Goal: Task Accomplishment & Management: Use online tool/utility

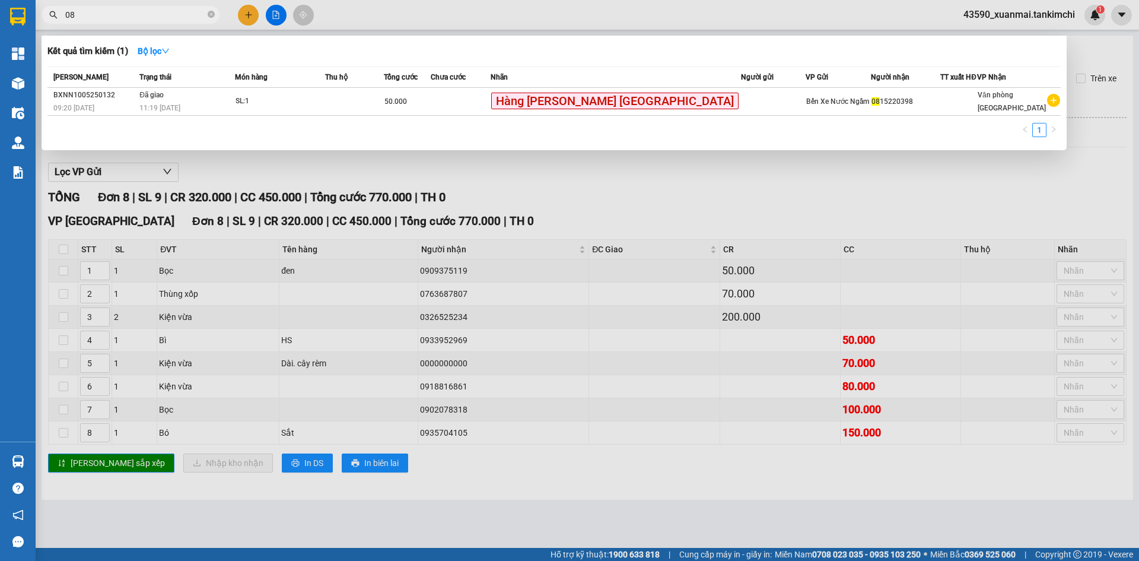
type input "0"
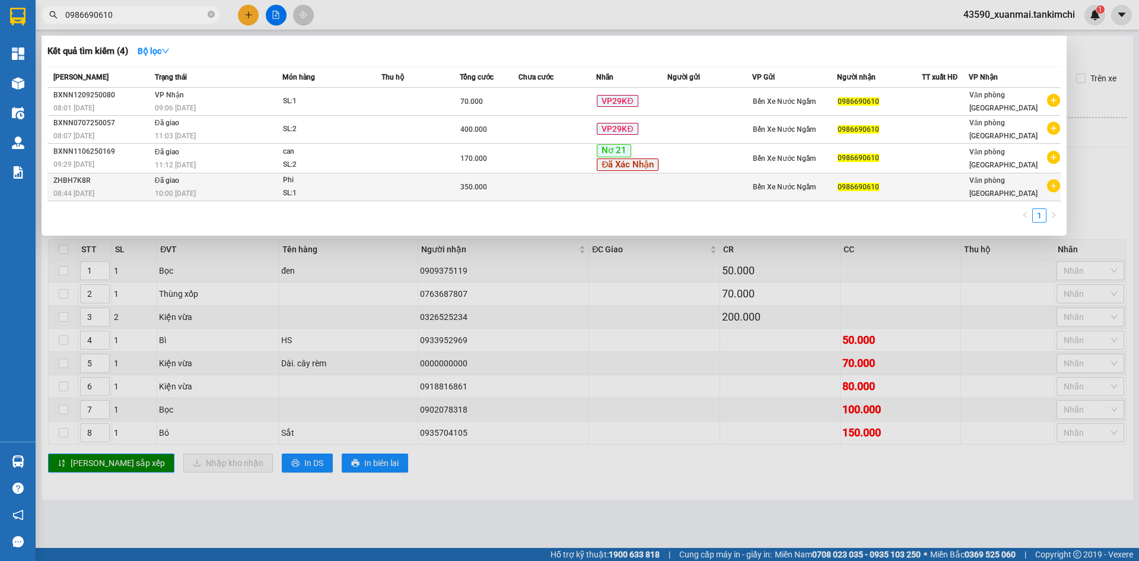
type input "0986690610"
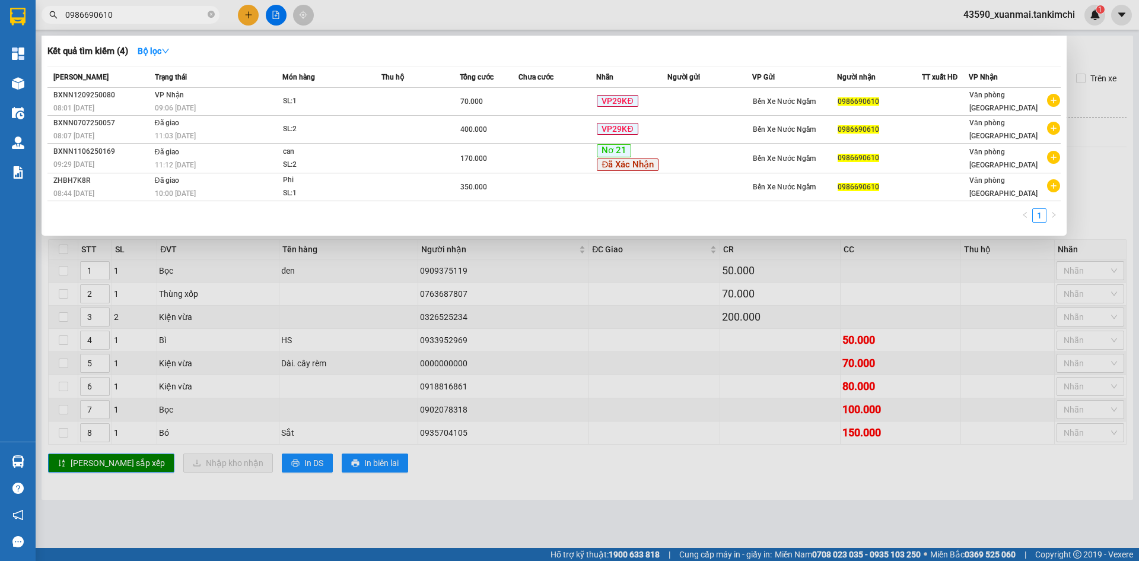
click at [351, 13] on div at bounding box center [569, 280] width 1139 height 561
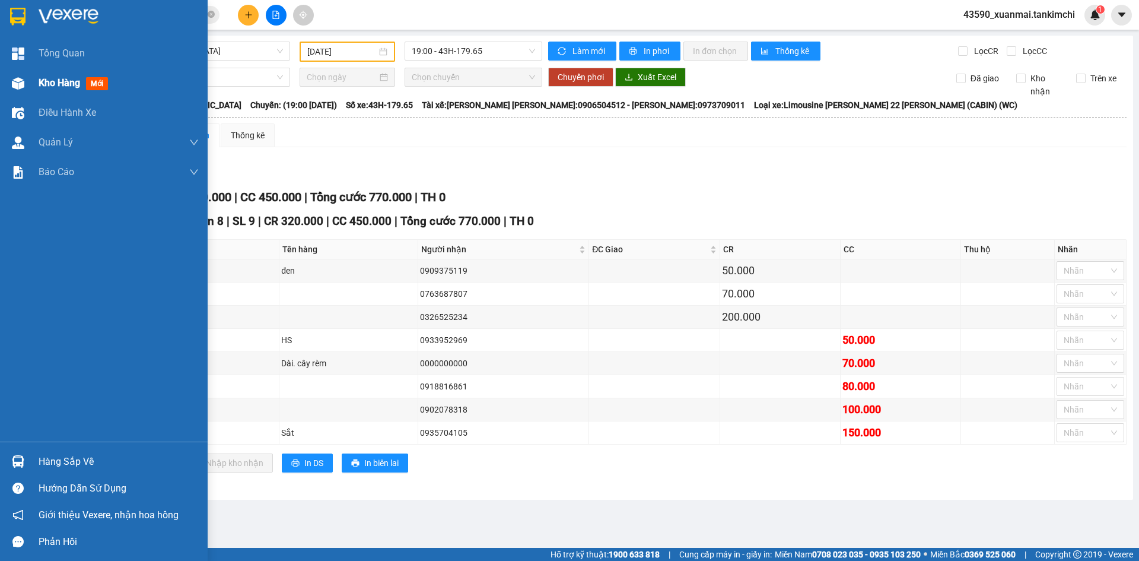
click at [63, 81] on span "Kho hàng" at bounding box center [60, 82] width 42 height 11
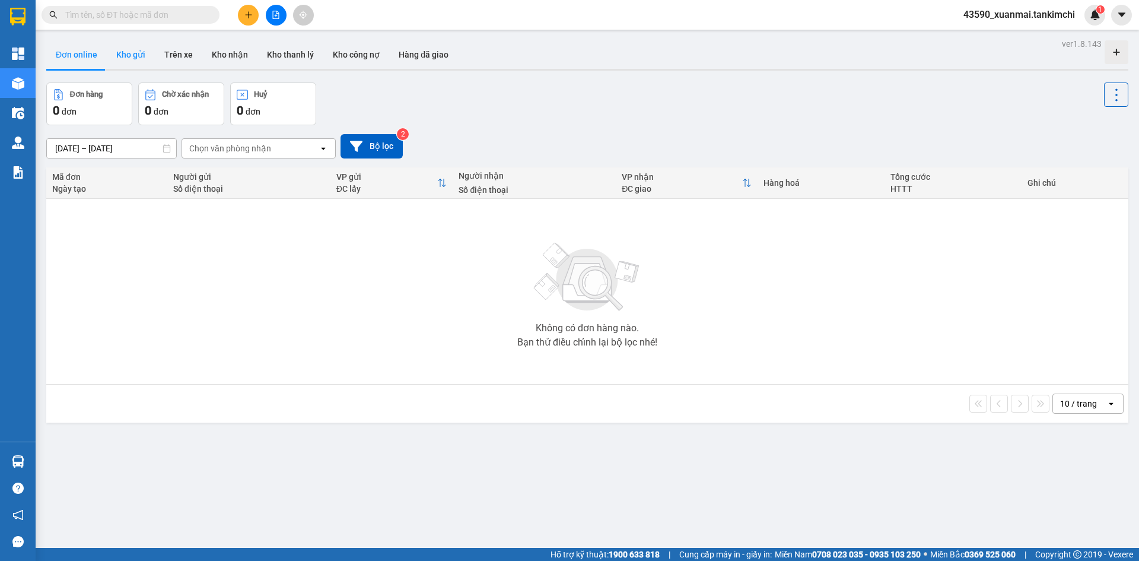
click at [130, 47] on button "Kho gửi" at bounding box center [131, 54] width 48 height 28
type input "[DATE] – [DATE]"
